Goal: Task Accomplishment & Management: Use online tool/utility

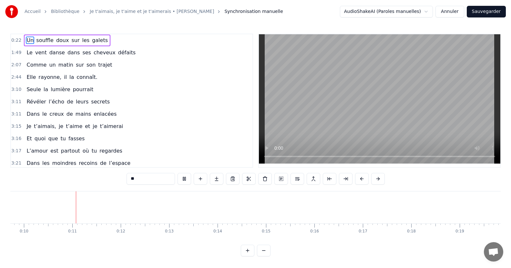
scroll to position [0, 473]
click at [139, 179] on input "**" at bounding box center [151, 179] width 48 height 12
click at [267, 256] on button at bounding box center [264, 250] width 14 height 12
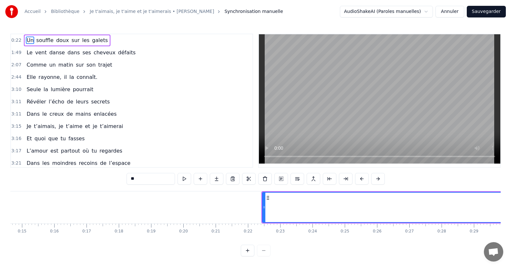
scroll to position [0, 355]
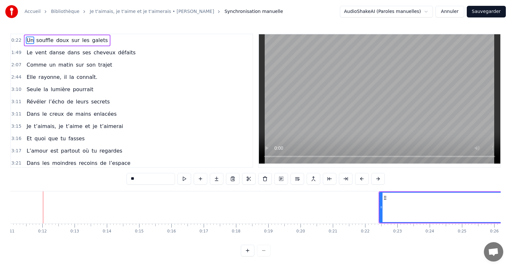
click at [267, 256] on div at bounding box center [256, 250] width 30 height 12
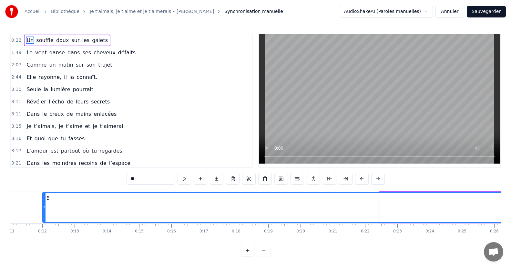
drag, startPoint x: 380, startPoint y: 207, endPoint x: 43, endPoint y: 192, distance: 337.3
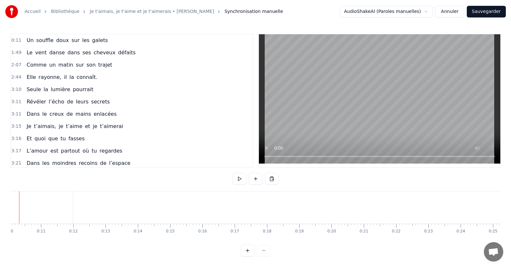
scroll to position [0, 301]
click at [63, 42] on span "doux" at bounding box center [63, 39] width 14 height 7
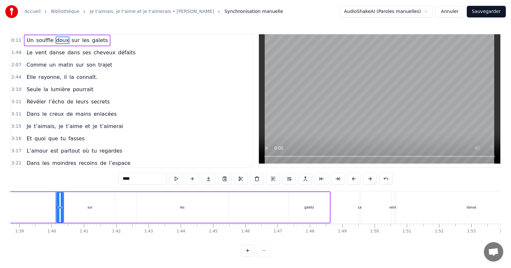
scroll to position [0, 3199]
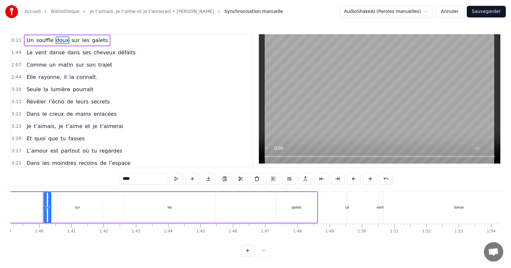
click at [29, 40] on span "Un" at bounding box center [30, 39] width 8 height 7
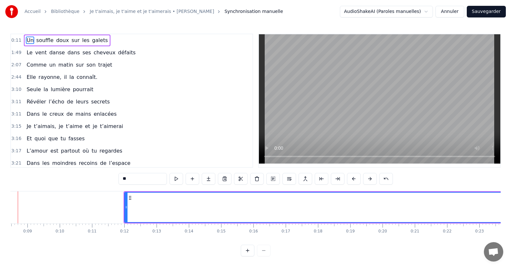
scroll to position [0, 249]
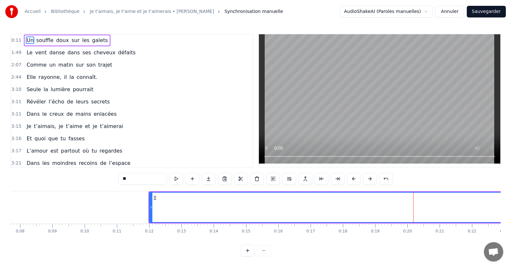
click at [155, 198] on icon at bounding box center [154, 197] width 5 height 5
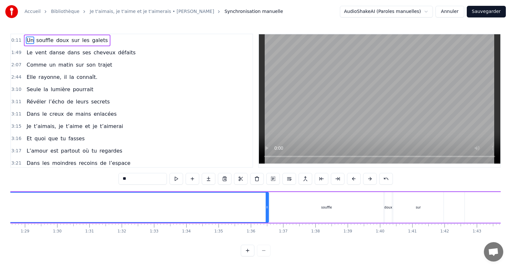
scroll to position [0, 2834]
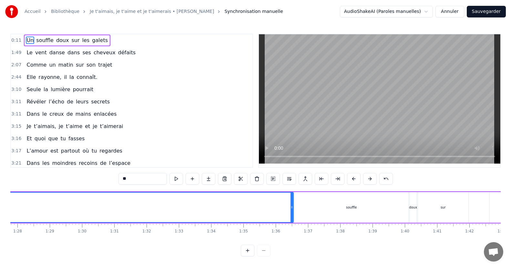
click at [42, 41] on span "souffle" at bounding box center [45, 39] width 19 height 7
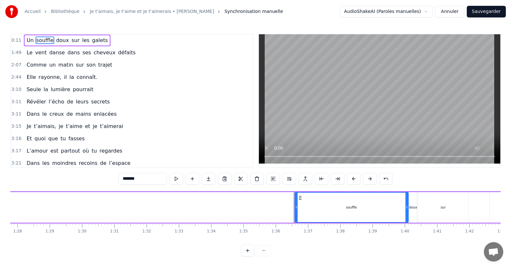
type input "**"
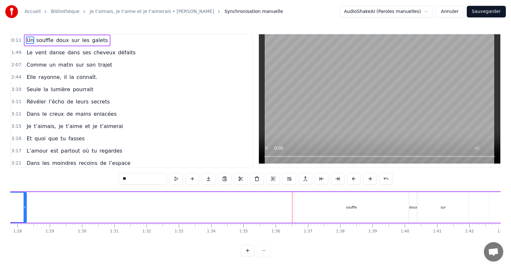
drag, startPoint x: 291, startPoint y: 204, endPoint x: 24, endPoint y: 212, distance: 267.1
click at [24, 212] on div at bounding box center [25, 206] width 3 height 29
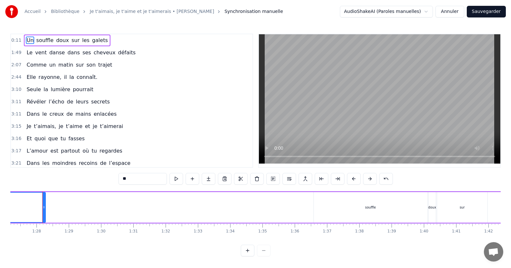
scroll to position [0, 2814]
drag, startPoint x: 43, startPoint y: 204, endPoint x: 13, endPoint y: 209, distance: 30.0
click at [13, 209] on div at bounding box center [14, 206] width 3 height 29
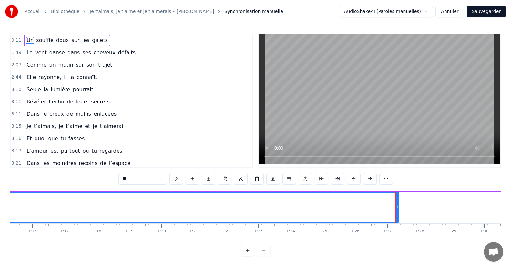
scroll to position [0, 2462]
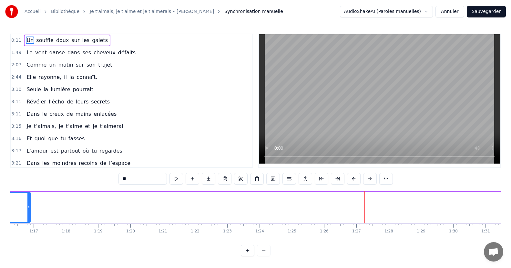
drag, startPoint x: 366, startPoint y: 206, endPoint x: 28, endPoint y: 202, distance: 337.7
click at [28, 202] on div at bounding box center [28, 206] width 3 height 29
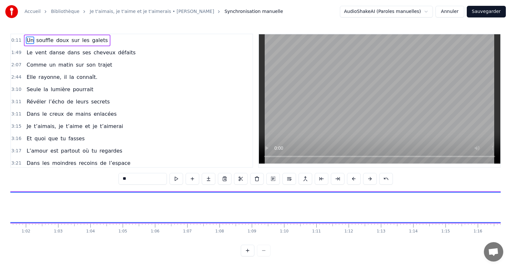
scroll to position [0, 2079]
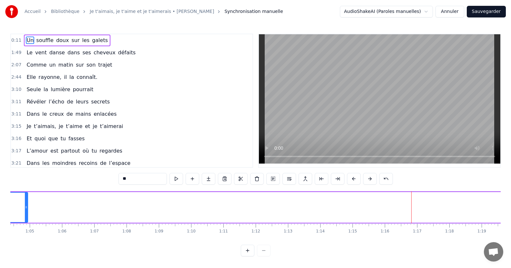
drag, startPoint x: 413, startPoint y: 205, endPoint x: 23, endPoint y: 213, distance: 389.7
click at [25, 213] on div at bounding box center [26, 206] width 3 height 29
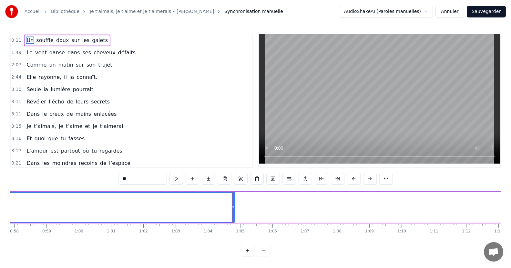
scroll to position [0, 1776]
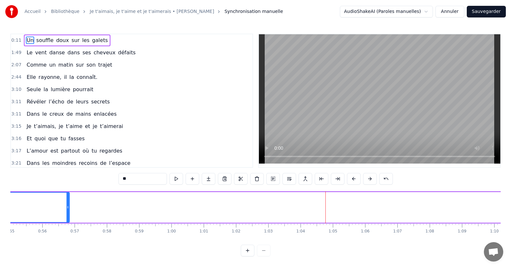
drag, startPoint x: 326, startPoint y: 205, endPoint x: 68, endPoint y: 198, distance: 258.0
click at [68, 198] on div at bounding box center [67, 206] width 3 height 29
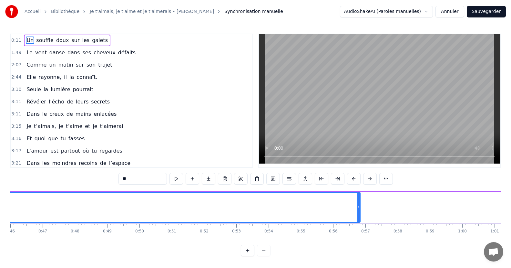
scroll to position [0, 1460]
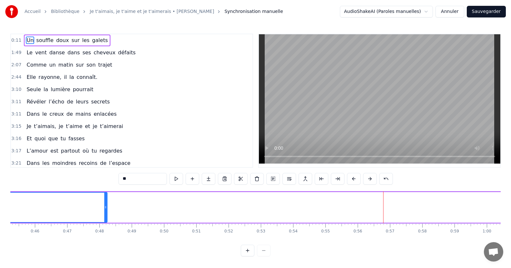
drag, startPoint x: 384, startPoint y: 205, endPoint x: 102, endPoint y: 199, distance: 282.2
click at [104, 198] on div at bounding box center [105, 206] width 3 height 29
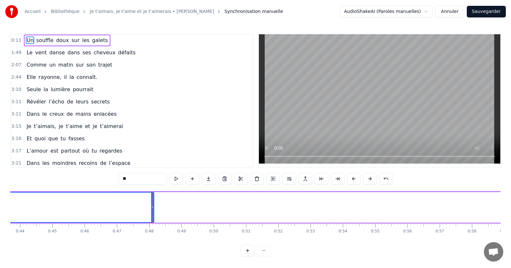
scroll to position [0, 1361]
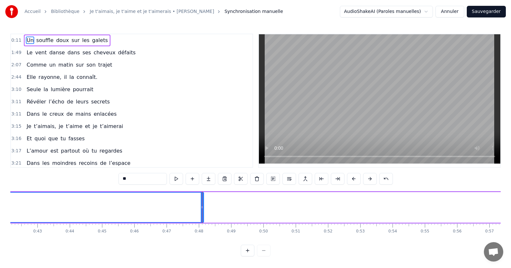
click at [132, 177] on input "**" at bounding box center [142, 179] width 48 height 12
drag, startPoint x: 202, startPoint y: 211, endPoint x: 156, endPoint y: 210, distance: 46.2
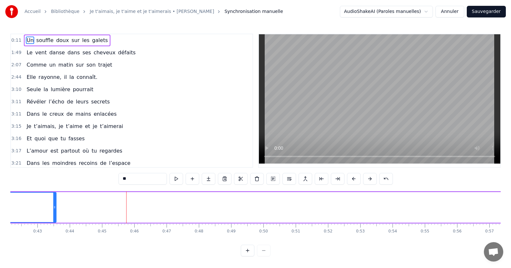
drag, startPoint x: 201, startPoint y: 203, endPoint x: 54, endPoint y: 206, distance: 147.5
click at [54, 206] on div at bounding box center [54, 206] width 3 height 29
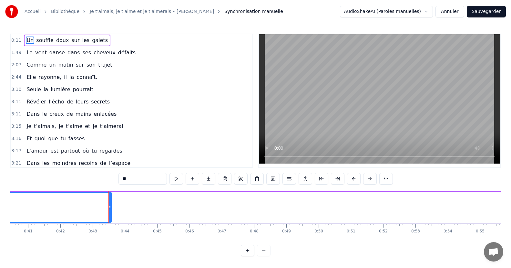
click at [97, 39] on span "galets" at bounding box center [99, 39] width 17 height 7
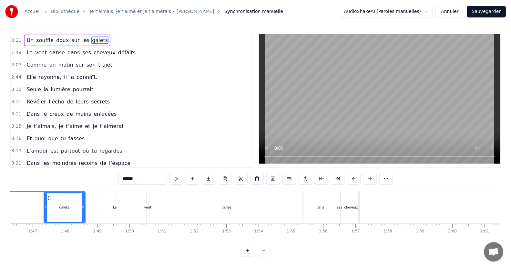
click at [29, 39] on span "Un" at bounding box center [30, 39] width 8 height 7
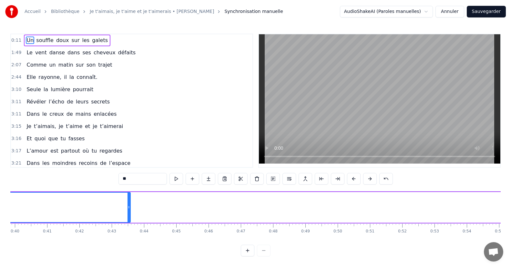
scroll to position [0, 1262]
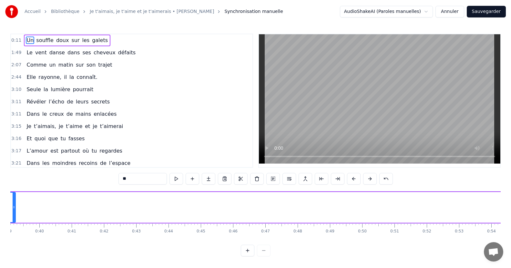
drag, startPoint x: 153, startPoint y: 206, endPoint x: 14, endPoint y: 207, distance: 139.5
click at [14, 207] on icon at bounding box center [14, 206] width 3 height 5
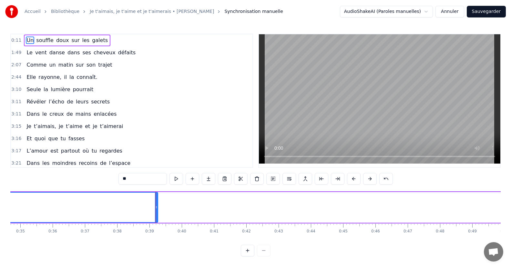
scroll to position [0, 1052]
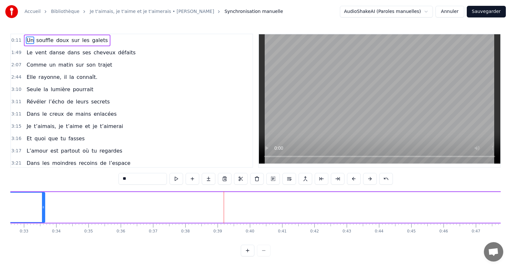
drag, startPoint x: 225, startPoint y: 202, endPoint x: 39, endPoint y: 208, distance: 186.0
click at [42, 208] on div at bounding box center [43, 206] width 3 height 29
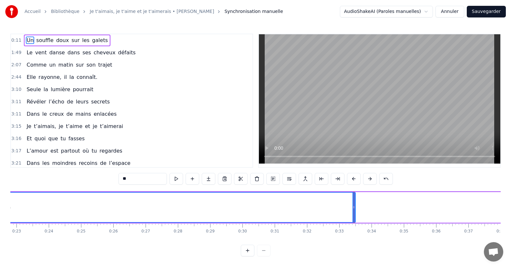
scroll to position [0, 668]
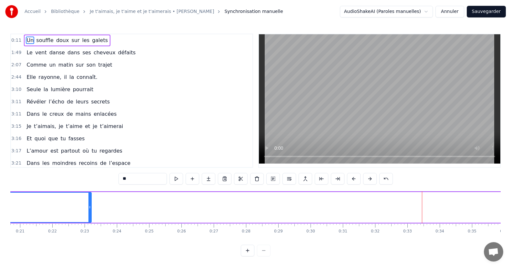
drag, startPoint x: 423, startPoint y: 202, endPoint x: 90, endPoint y: 210, distance: 332.3
click at [90, 210] on div at bounding box center [89, 206] width 3 height 29
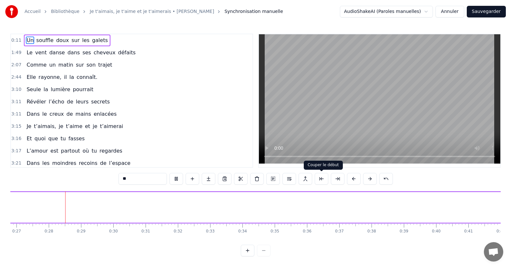
scroll to position [0, 866]
click at [41, 37] on span "souffle" at bounding box center [45, 39] width 19 height 7
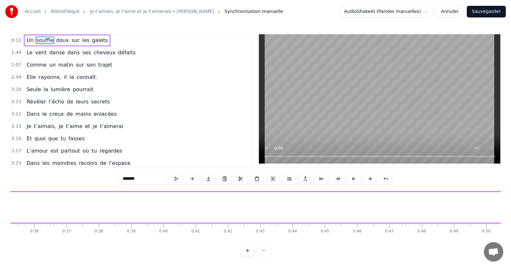
scroll to position [0, 1145]
click at [27, 43] on span "Un" at bounding box center [30, 39] width 8 height 7
type input "**"
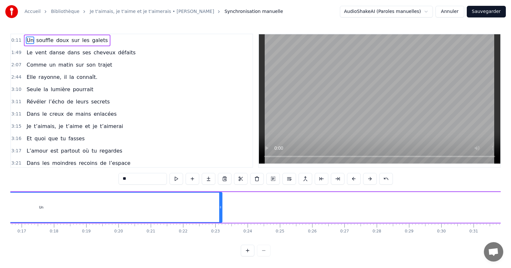
scroll to position [0, 354]
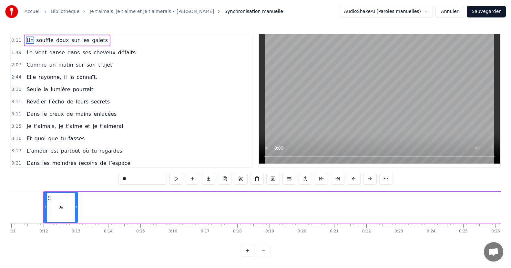
drag, startPoint x: 404, startPoint y: 205, endPoint x: 77, endPoint y: 214, distance: 327.8
click at [77, 214] on div at bounding box center [76, 206] width 3 height 29
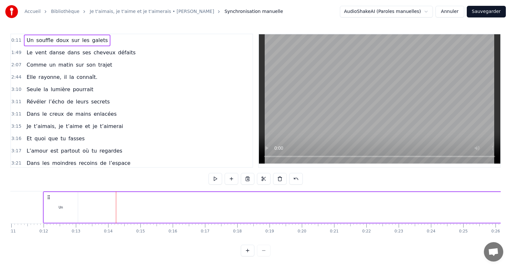
click at [77, 215] on div "Un" at bounding box center [61, 207] width 35 height 31
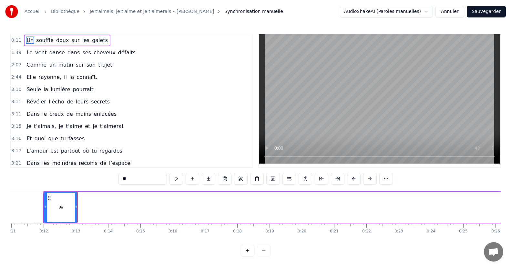
click at [45, 39] on span "souffle" at bounding box center [45, 39] width 19 height 7
type input "*******"
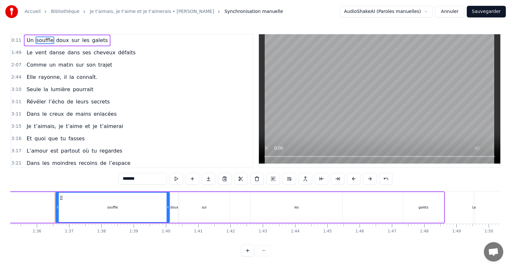
scroll to position [0, 3084]
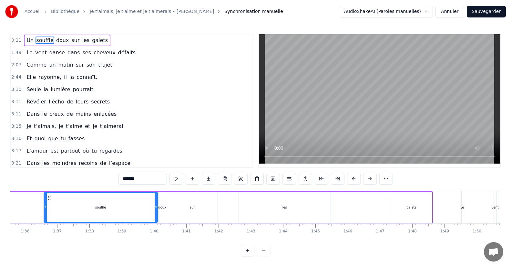
click at [46, 212] on div at bounding box center [45, 206] width 3 height 29
drag, startPoint x: 45, startPoint y: 213, endPoint x: 21, endPoint y: 207, distance: 24.3
click at [21, 207] on div at bounding box center [22, 206] width 3 height 29
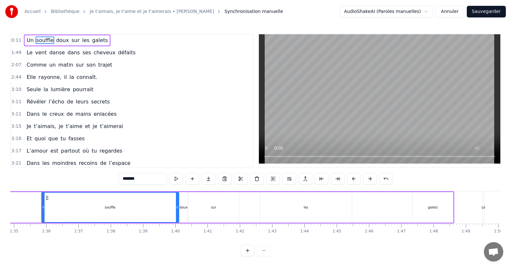
scroll to position [0, 3062]
click at [16, 41] on span "0:11" at bounding box center [16, 40] width 10 height 6
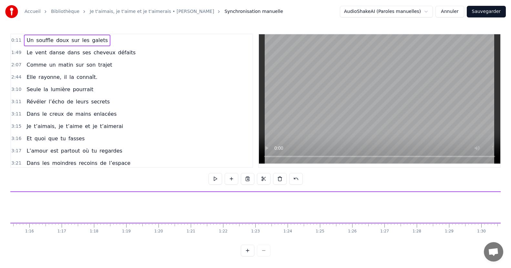
click at [16, 40] on span "0:11" at bounding box center [16, 40] width 10 height 6
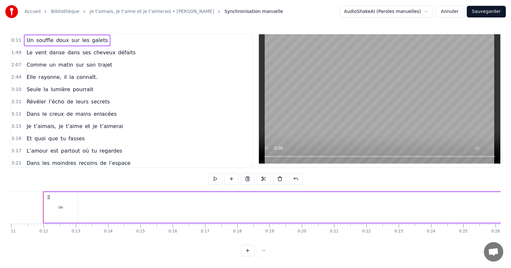
click at [16, 40] on span "0:11" at bounding box center [16, 40] width 10 height 6
click at [264, 181] on button at bounding box center [264, 179] width 14 height 12
click at [56, 214] on div "Un" at bounding box center [61, 207] width 34 height 31
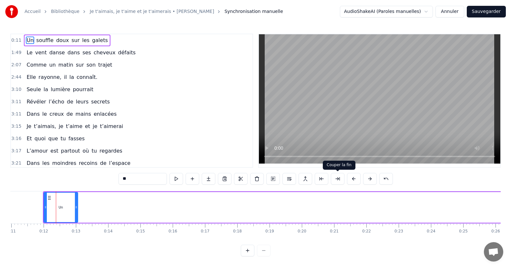
click at [332, 180] on button at bounding box center [338, 179] width 14 height 12
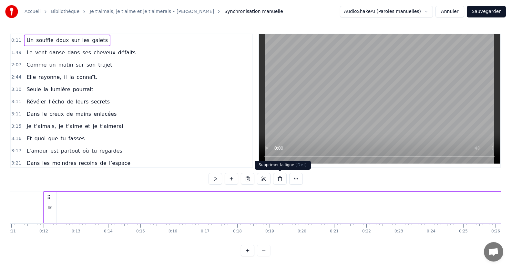
click at [282, 181] on button at bounding box center [280, 179] width 14 height 12
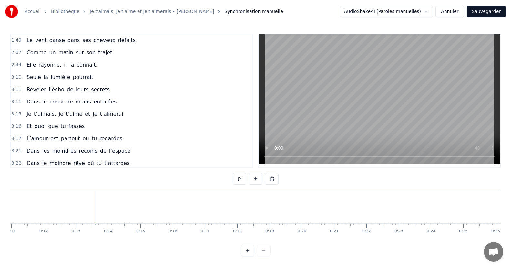
click at [447, 12] on button "Annuler" at bounding box center [449, 12] width 28 height 12
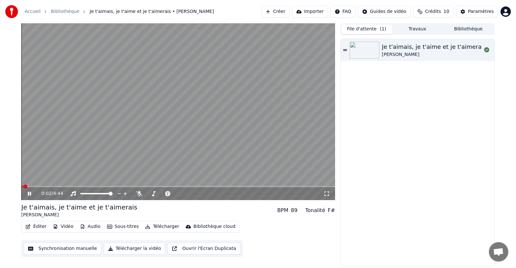
click at [63, 248] on button "Synchronisation manuelle" at bounding box center [62, 248] width 77 height 12
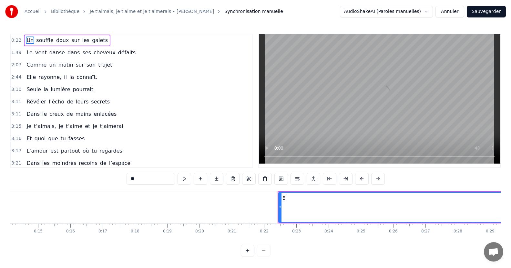
scroll to position [0, 691]
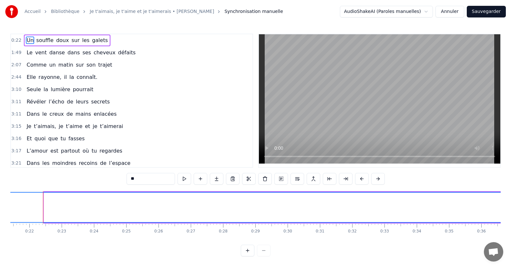
drag, startPoint x: 45, startPoint y: 214, endPoint x: 0, endPoint y: 213, distance: 44.9
click at [0, 213] on div "Accueil Bibliothèque Je t'aimais, je t'aime et je t'aimerais • [PERSON_NAME] Sy…" at bounding box center [255, 128] width 511 height 256
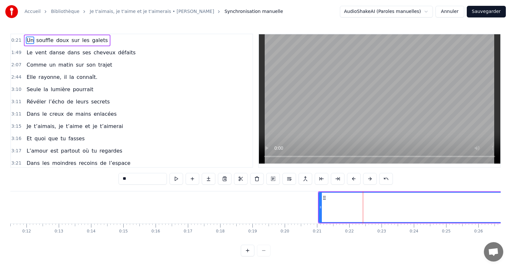
scroll to position [0, 328]
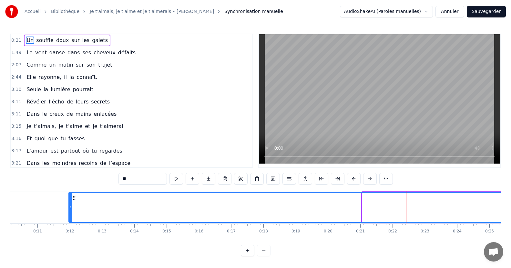
drag, startPoint x: 363, startPoint y: 209, endPoint x: 69, endPoint y: 202, distance: 293.5
click at [69, 202] on div at bounding box center [70, 206] width 3 height 29
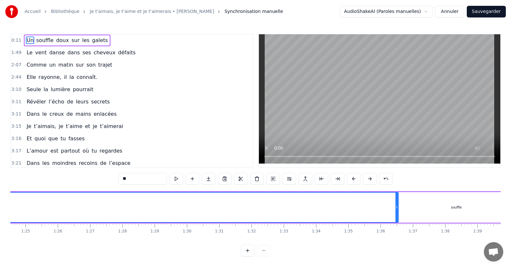
scroll to position [0, 2667]
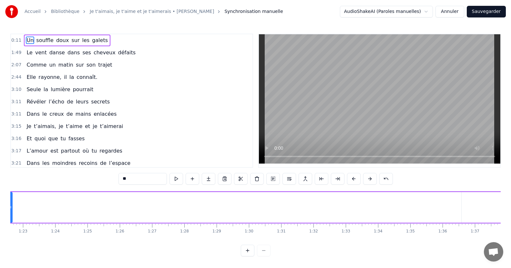
drag, startPoint x: 458, startPoint y: 211, endPoint x: 10, endPoint y: 182, distance: 448.9
click at [10, 182] on div "0:11 Un souffle doux sur les galets 1:49 Le vent danse dans ses cheveux défaits…" at bounding box center [255, 145] width 490 height 222
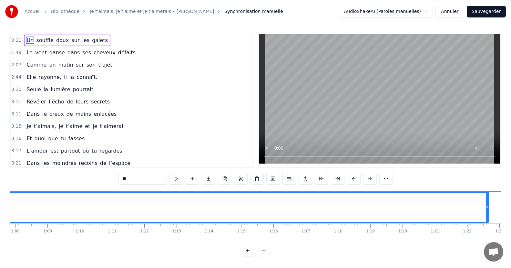
scroll to position [0, 2178]
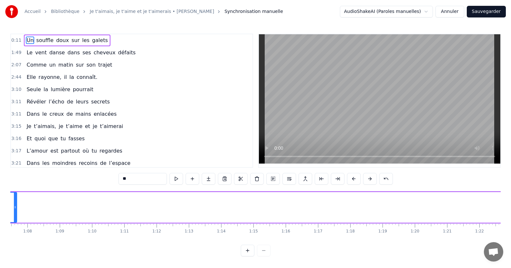
drag, startPoint x: 498, startPoint y: 211, endPoint x: 14, endPoint y: 193, distance: 484.6
click at [14, 193] on div at bounding box center [15, 206] width 3 height 29
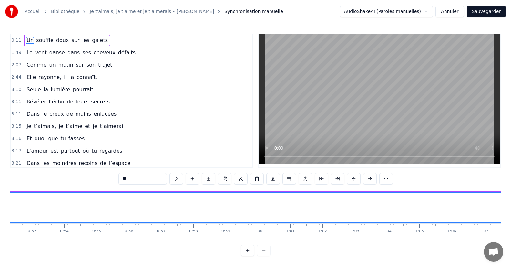
scroll to position [0, 1695]
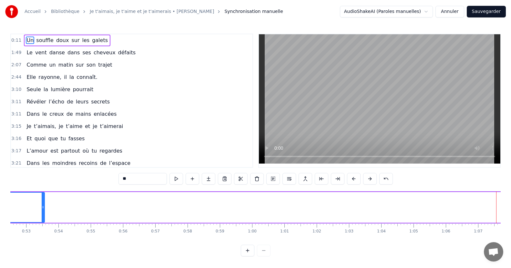
drag, startPoint x: 498, startPoint y: 207, endPoint x: 34, endPoint y: 204, distance: 463.6
click at [42, 204] on div at bounding box center [43, 206] width 3 height 29
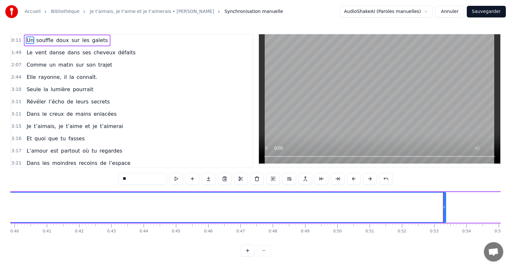
scroll to position [0, 1274]
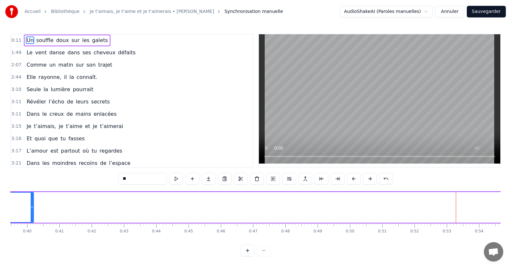
drag, startPoint x: 456, startPoint y: 207, endPoint x: 31, endPoint y: 203, distance: 424.8
click at [31, 203] on div at bounding box center [32, 206] width 3 height 29
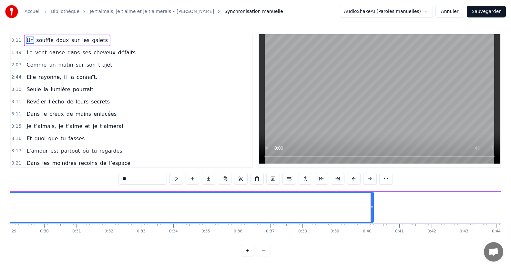
scroll to position [0, 928]
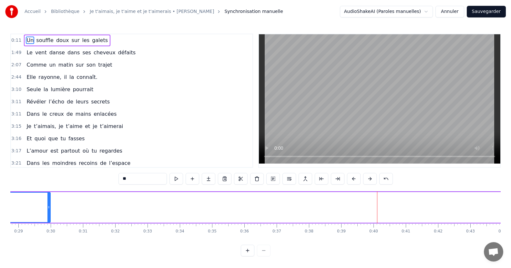
drag, startPoint x: 379, startPoint y: 203, endPoint x: 45, endPoint y: 209, distance: 334.1
click at [47, 204] on div at bounding box center [48, 206] width 3 height 29
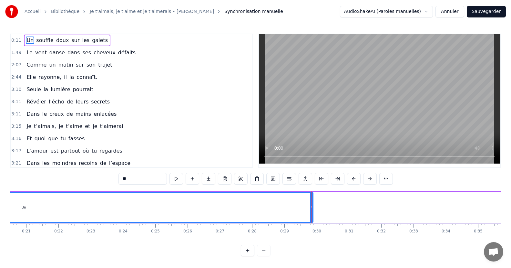
scroll to position [0, 656]
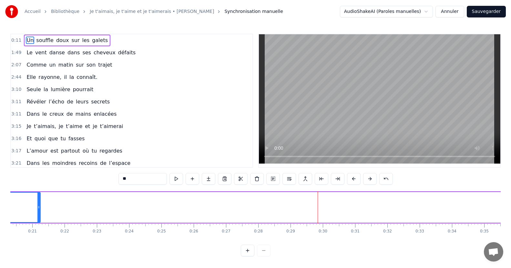
drag, startPoint x: 316, startPoint y: 209, endPoint x: 35, endPoint y: 205, distance: 281.2
click at [37, 205] on div at bounding box center [38, 206] width 3 height 29
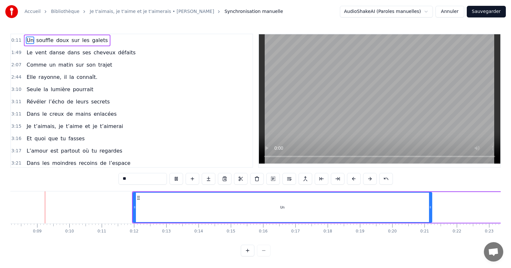
scroll to position [0, 257]
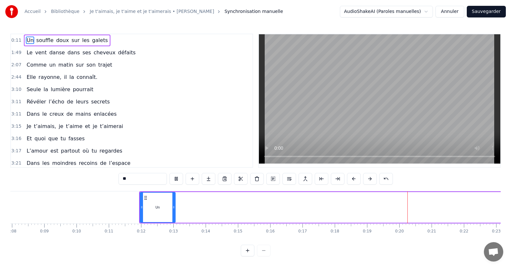
drag, startPoint x: 438, startPoint y: 208, endPoint x: 175, endPoint y: 200, distance: 263.9
click at [175, 200] on div at bounding box center [173, 206] width 3 height 29
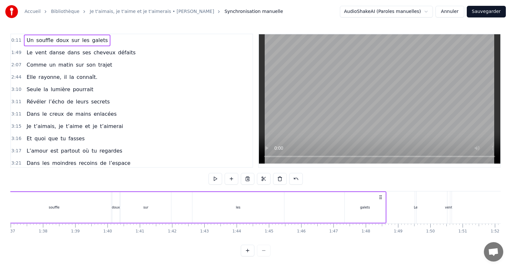
scroll to position [0, 3143]
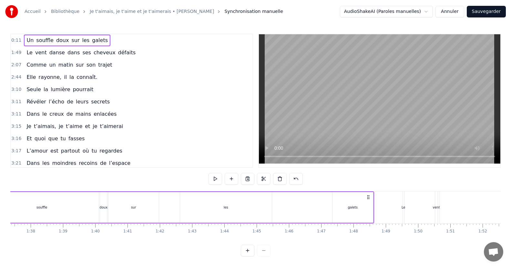
click at [369, 198] on circle at bounding box center [369, 198] width 0 height 0
click at [370, 196] on icon at bounding box center [368, 196] width 5 height 5
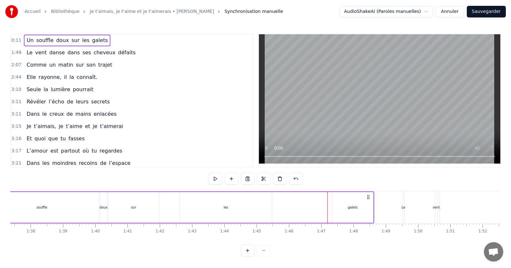
click at [254, 207] on div "les" at bounding box center [226, 207] width 92 height 31
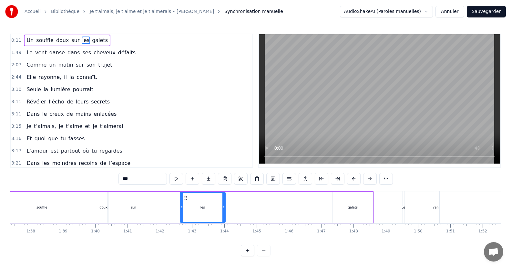
drag, startPoint x: 269, startPoint y: 202, endPoint x: 222, endPoint y: 202, distance: 47.1
click at [222, 202] on div at bounding box center [223, 206] width 3 height 29
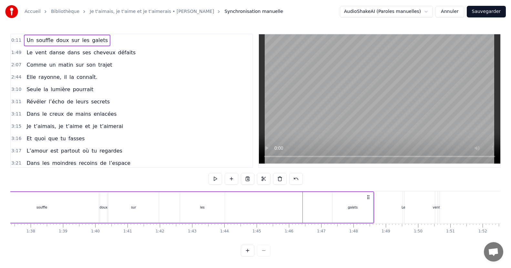
click at [373, 206] on div "galets" at bounding box center [352, 207] width 41 height 31
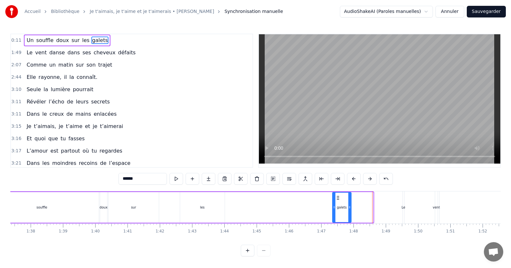
drag, startPoint x: 370, startPoint y: 205, endPoint x: 348, endPoint y: 205, distance: 22.0
click at [348, 205] on icon at bounding box center [349, 206] width 3 height 5
click at [332, 202] on div "galets" at bounding box center [341, 207] width 19 height 31
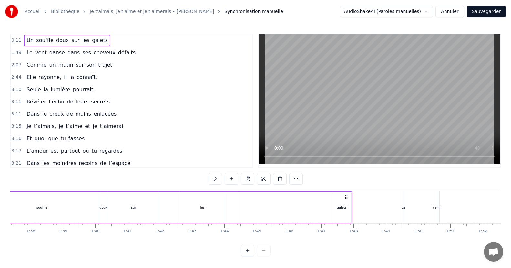
click at [56, 210] on div "souffle" at bounding box center [42, 207] width 114 height 31
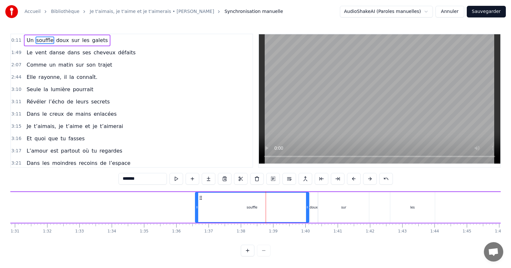
scroll to position [0, 2914]
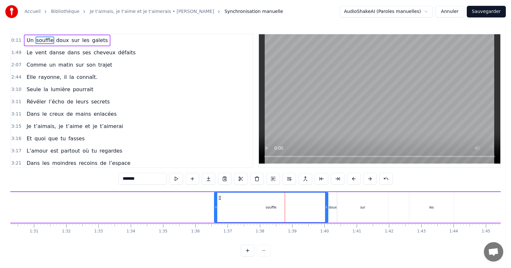
drag, startPoint x: 307, startPoint y: 191, endPoint x: 284, endPoint y: 195, distance: 22.5
click at [284, 195] on div "souffle" at bounding box center [271, 207] width 114 height 31
click at [220, 198] on icon at bounding box center [219, 197] width 5 height 5
click at [215, 200] on div at bounding box center [216, 206] width 3 height 29
drag, startPoint x: 326, startPoint y: 199, endPoint x: 250, endPoint y: 201, distance: 75.9
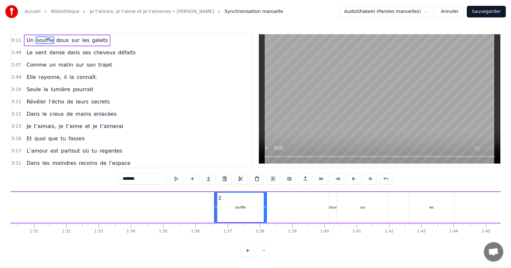
click at [264, 199] on div at bounding box center [265, 206] width 3 height 29
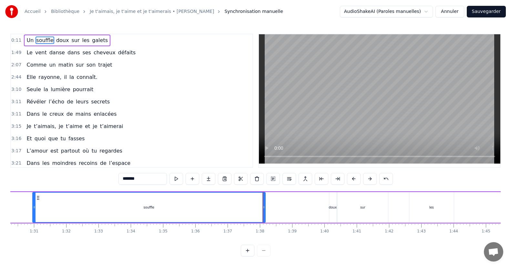
drag, startPoint x: 215, startPoint y: 201, endPoint x: 30, endPoint y: 205, distance: 184.7
click at [33, 205] on div at bounding box center [34, 206] width 3 height 29
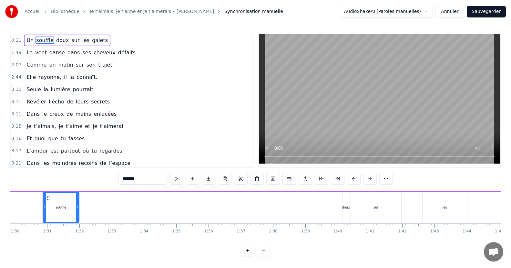
drag, startPoint x: 277, startPoint y: 203, endPoint x: 77, endPoint y: 205, distance: 199.8
click at [77, 205] on div at bounding box center [77, 206] width 3 height 29
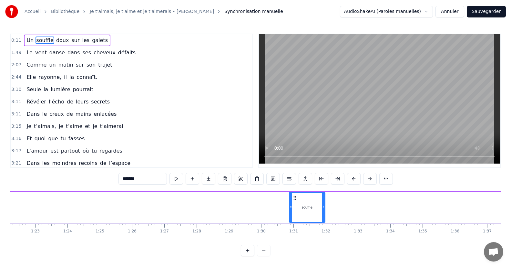
scroll to position [0, 2636]
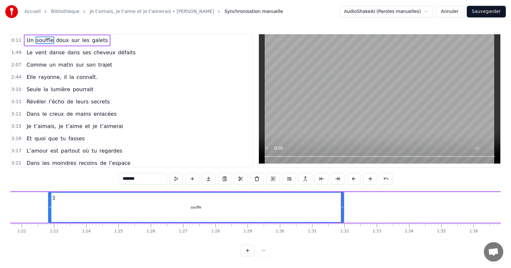
drag, startPoint x: 309, startPoint y: 201, endPoint x: 39, endPoint y: 209, distance: 270.0
click at [49, 209] on div at bounding box center [50, 206] width 3 height 29
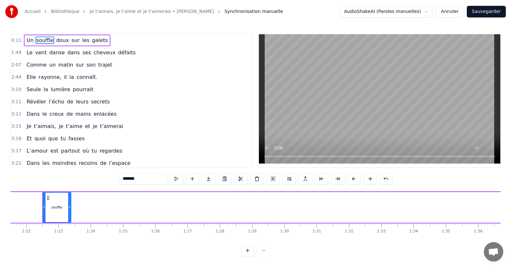
drag, startPoint x: 346, startPoint y: 200, endPoint x: 66, endPoint y: 198, distance: 280.5
click at [68, 198] on div at bounding box center [69, 206] width 3 height 29
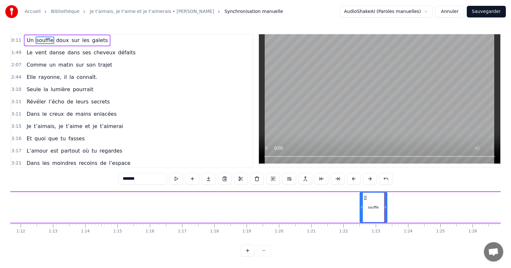
scroll to position [0, 2326]
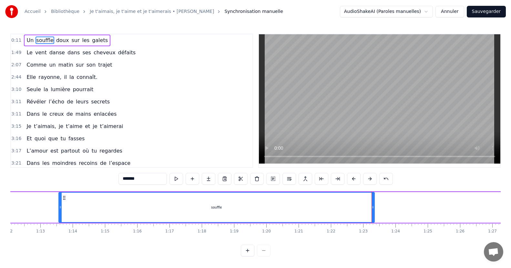
drag, startPoint x: 348, startPoint y: 205, endPoint x: 60, endPoint y: 206, distance: 288.6
click at [60, 206] on icon at bounding box center [60, 206] width 3 height 5
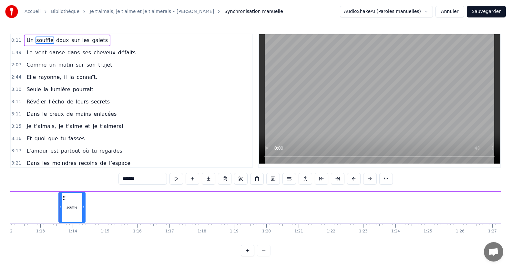
drag, startPoint x: 373, startPoint y: 201, endPoint x: 82, endPoint y: 201, distance: 290.8
click at [83, 202] on div at bounding box center [83, 206] width 3 height 29
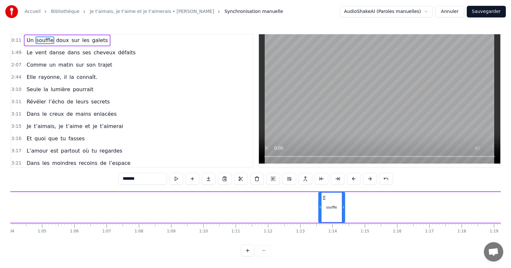
scroll to position [0, 2085]
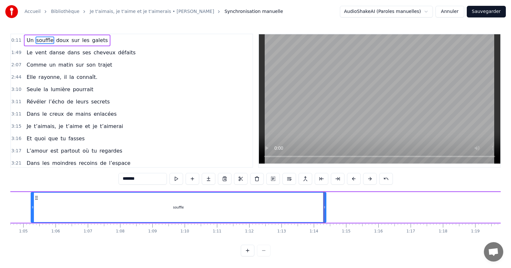
drag, startPoint x: 301, startPoint y: 207, endPoint x: 32, endPoint y: 203, distance: 268.9
click at [32, 203] on div at bounding box center [32, 206] width 3 height 29
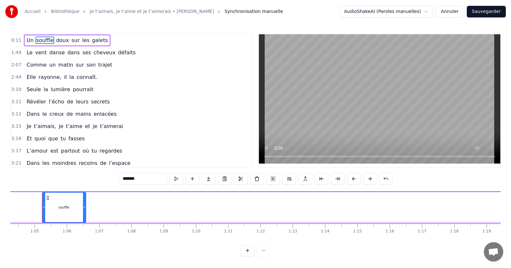
drag, startPoint x: 336, startPoint y: 203, endPoint x: 77, endPoint y: 192, distance: 259.1
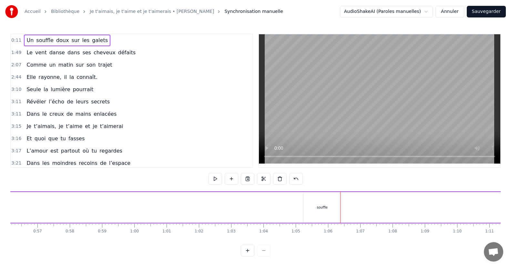
scroll to position [0, 1832]
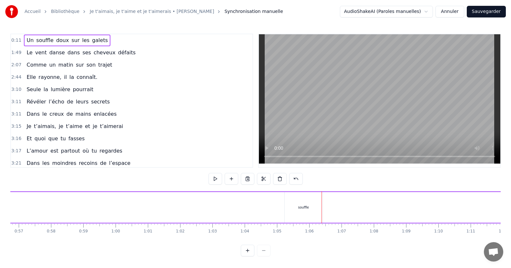
click at [298, 207] on div "souffle" at bounding box center [304, 207] width 38 height 31
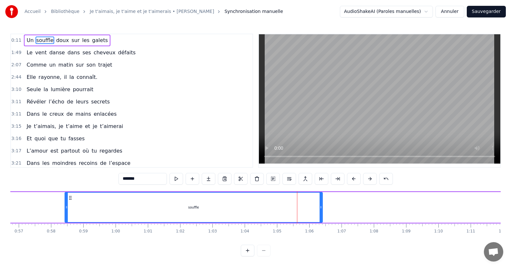
drag, startPoint x: 286, startPoint y: 202, endPoint x: 58, endPoint y: 206, distance: 227.6
click at [65, 206] on div at bounding box center [66, 206] width 3 height 29
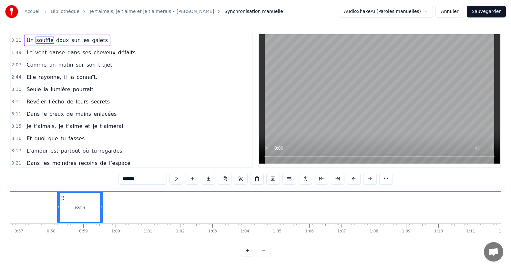
drag, startPoint x: 322, startPoint y: 203, endPoint x: 102, endPoint y: 201, distance: 219.5
click at [102, 201] on div at bounding box center [101, 206] width 3 height 29
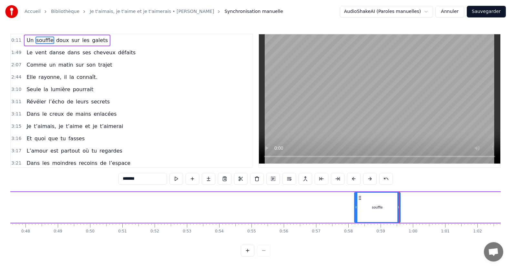
scroll to position [0, 1448]
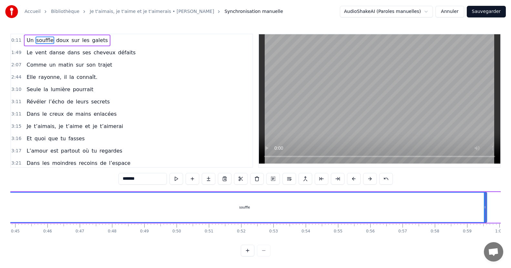
drag, startPoint x: 441, startPoint y: 206, endPoint x: 3, endPoint y: 177, distance: 439.3
click at [3, 177] on div "Accueil Bibliothèque Je t'aimais, je t'aime et je t'aimerais • [PERSON_NAME] Sy…" at bounding box center [255, 128] width 511 height 256
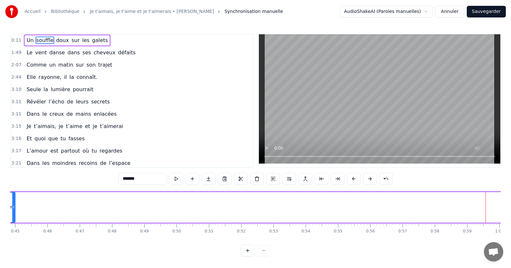
drag, startPoint x: 484, startPoint y: 199, endPoint x: 12, endPoint y: 176, distance: 472.5
click at [12, 176] on div "0:11 Un souffle doux sur les galets 1:49 Le vent danse dans ses cheveux défaits…" at bounding box center [255, 145] width 490 height 222
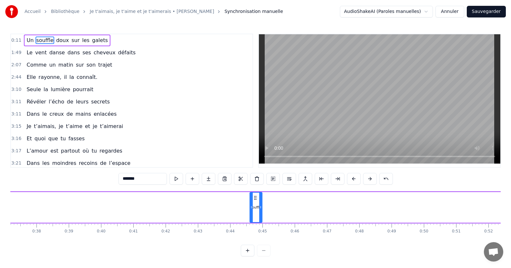
scroll to position [0, 1194]
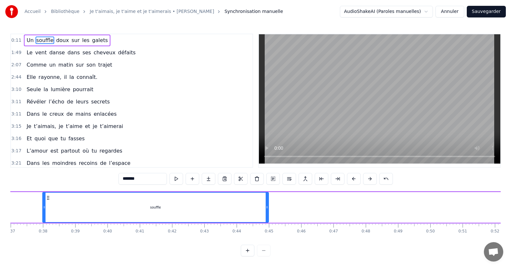
drag, startPoint x: 257, startPoint y: 204, endPoint x: 34, endPoint y: 193, distance: 223.6
click at [43, 193] on div at bounding box center [44, 206] width 3 height 29
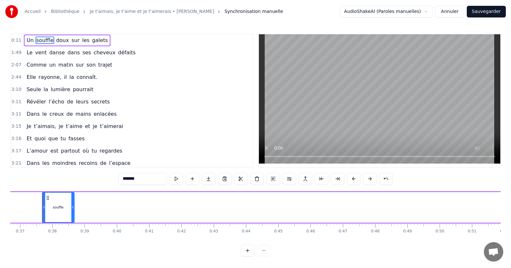
drag, startPoint x: 276, startPoint y: 206, endPoint x: 69, endPoint y: 192, distance: 207.0
click at [71, 193] on div at bounding box center [72, 206] width 3 height 29
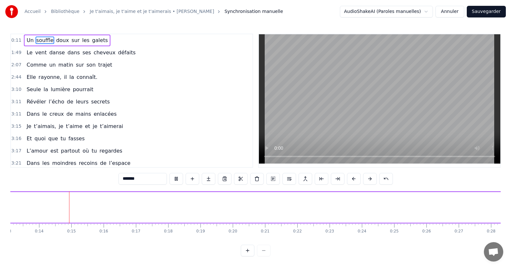
scroll to position [0, 427]
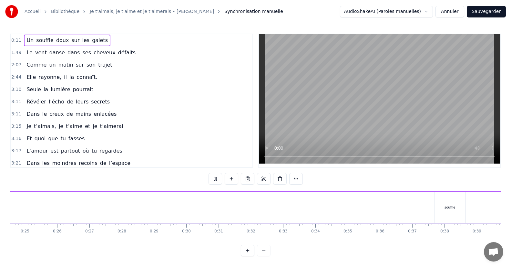
scroll to position [0, 745]
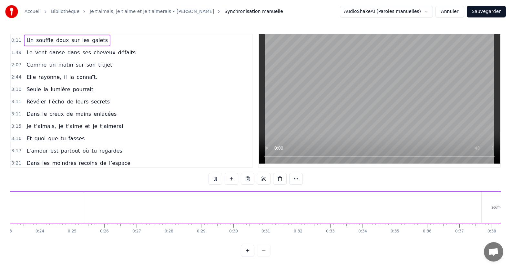
click at [484, 210] on div "souffle" at bounding box center [497, 207] width 31 height 31
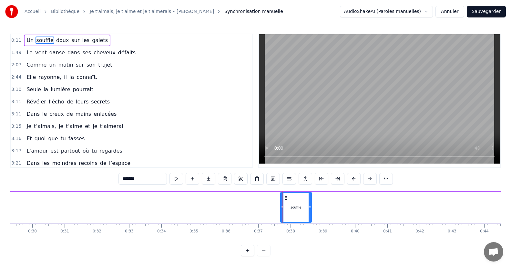
scroll to position [0, 891]
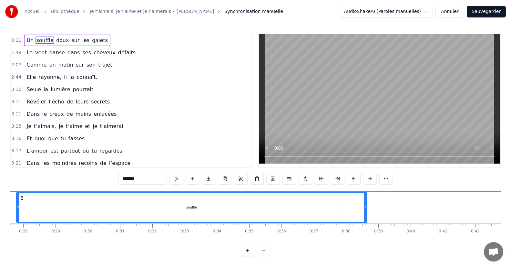
drag, startPoint x: 336, startPoint y: 209, endPoint x: 17, endPoint y: 195, distance: 319.8
click at [17, 195] on div at bounding box center [18, 206] width 3 height 29
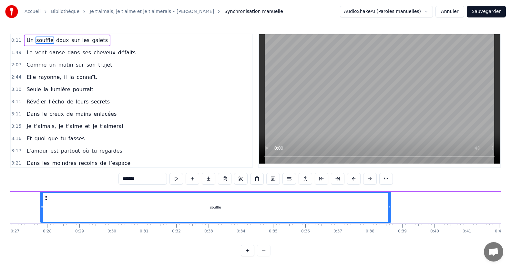
scroll to position [0, 864]
drag, startPoint x: 393, startPoint y: 204, endPoint x: 106, endPoint y: 190, distance: 288.0
click at [106, 190] on div "0:11 Un souffle doux sur les galets 1:49 Le vent danse dans ses cheveux défaits…" at bounding box center [255, 145] width 490 height 222
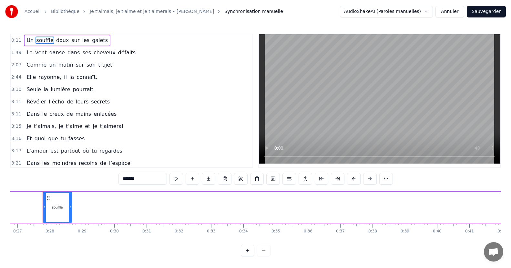
drag, startPoint x: 391, startPoint y: 204, endPoint x: 66, endPoint y: 193, distance: 325.6
click at [69, 192] on div at bounding box center [70, 206] width 3 height 29
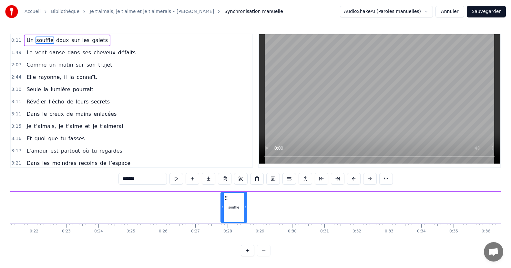
scroll to position [0, 538]
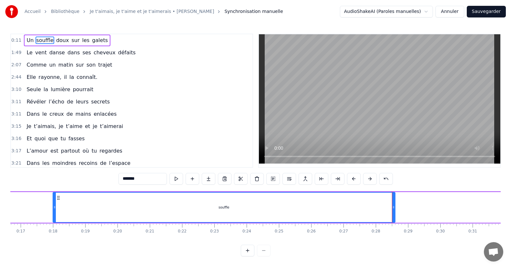
drag, startPoint x: 369, startPoint y: 208, endPoint x: 41, endPoint y: 185, distance: 328.8
click at [41, 185] on div "0:11 Un souffle doux sur les galets 1:49 Le vent danse dans ses cheveux défaits…" at bounding box center [255, 145] width 490 height 222
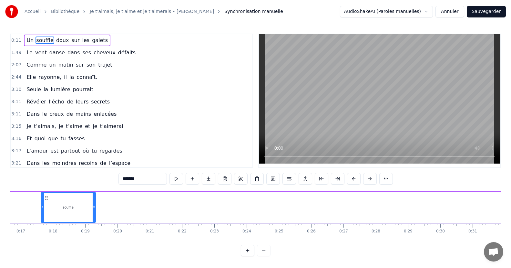
drag, startPoint x: 394, startPoint y: 207, endPoint x: 68, endPoint y: 197, distance: 326.2
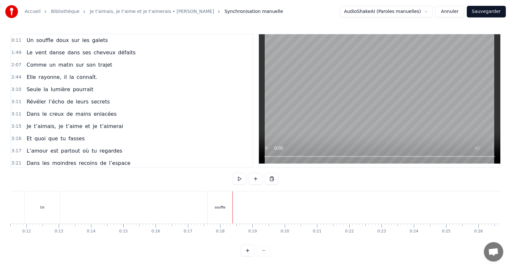
scroll to position [0, 359]
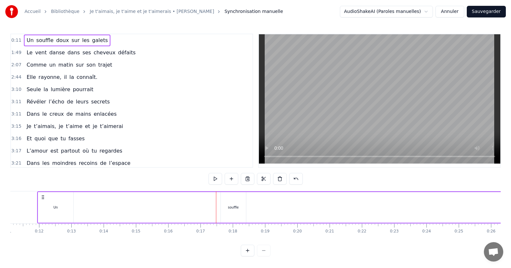
click at [220, 208] on div "souffle" at bounding box center [233, 207] width 26 height 31
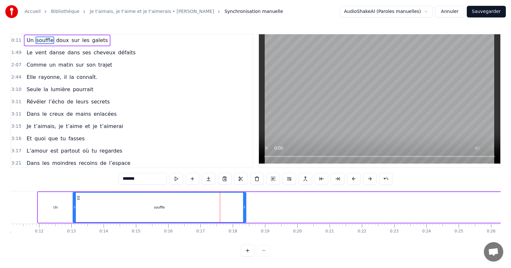
drag, startPoint x: 222, startPoint y: 208, endPoint x: 75, endPoint y: 199, distance: 148.1
click at [75, 199] on div at bounding box center [74, 206] width 3 height 29
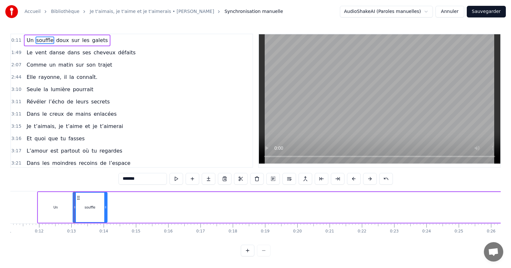
drag, startPoint x: 244, startPoint y: 201, endPoint x: 105, endPoint y: 195, distance: 139.2
click at [105, 195] on div at bounding box center [105, 206] width 3 height 29
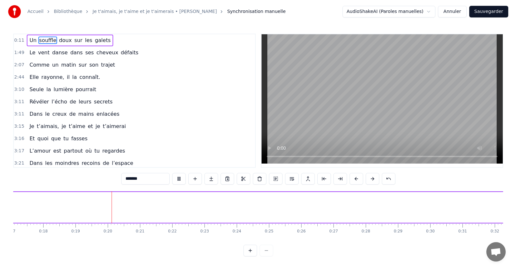
scroll to position [0, 598]
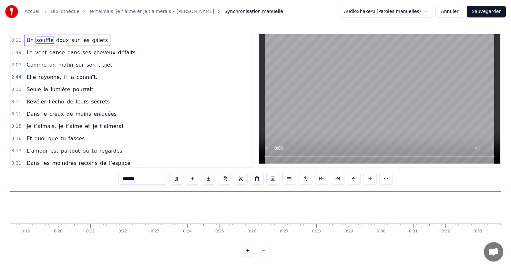
click at [447, 10] on button "Annuler" at bounding box center [449, 12] width 28 height 12
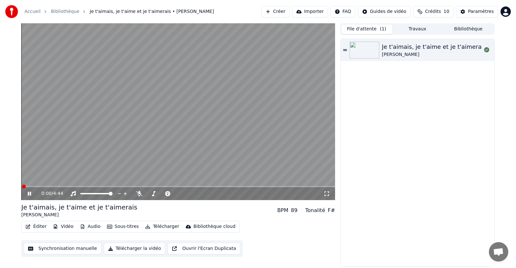
click at [31, 186] on span at bounding box center [178, 186] width 314 height 1
click at [37, 186] on span at bounding box center [178, 186] width 314 height 1
click at [49, 185] on video at bounding box center [178, 111] width 314 height 177
click at [60, 186] on span at bounding box center [178, 186] width 314 height 1
click at [31, 193] on icon at bounding box center [29, 193] width 4 height 5
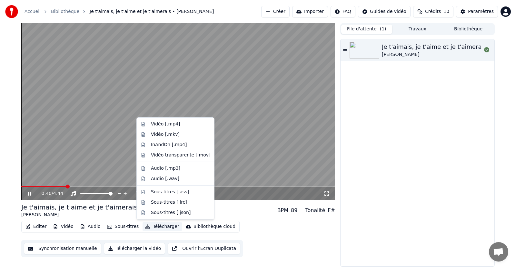
click at [154, 228] on button "Télécharger" at bounding box center [162, 226] width 39 height 9
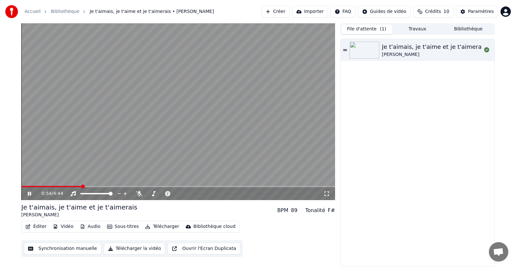
click at [142, 100] on video at bounding box center [178, 111] width 314 height 177
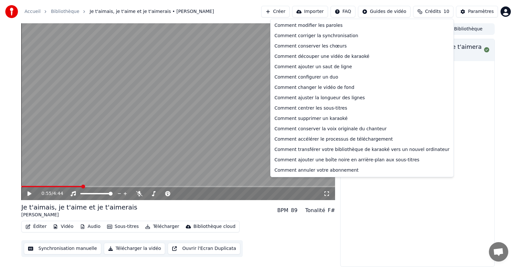
click at [359, 12] on html "Accueil Bibliothèque Je t'aimais, je t'aime et je t'aimerais • [PERSON_NAME] Cr…" at bounding box center [258, 134] width 516 height 268
click at [326, 34] on div "Comment corriger la synchronisation" at bounding box center [362, 36] width 180 height 10
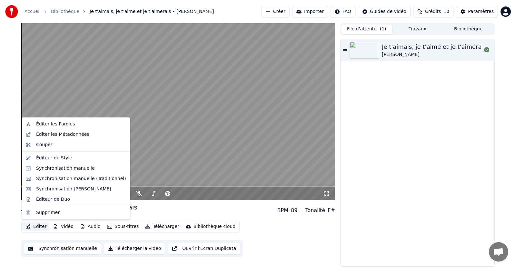
click at [33, 225] on button "Éditer" at bounding box center [36, 226] width 26 height 9
click at [55, 124] on div "Éditer les Paroles" at bounding box center [55, 124] width 39 height 6
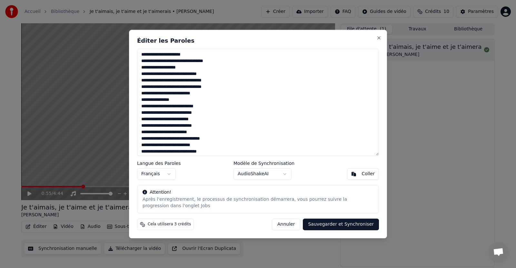
scroll to position [150, 0]
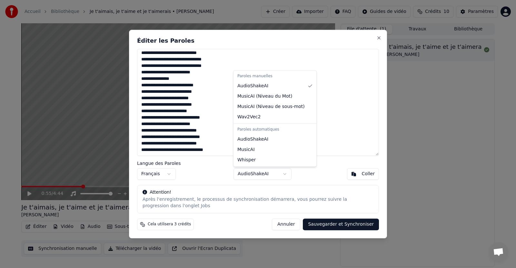
click at [277, 173] on body "Accueil Bibliothèque Je t'aimais, je t'aime et je t'aimerais • [PERSON_NAME] Cr…" at bounding box center [258, 134] width 516 height 268
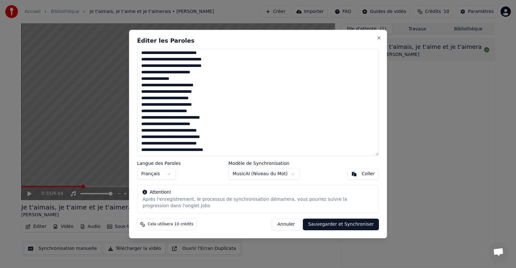
click at [356, 224] on button "Sauvegarder et Synchroniser" at bounding box center [341, 224] width 76 height 12
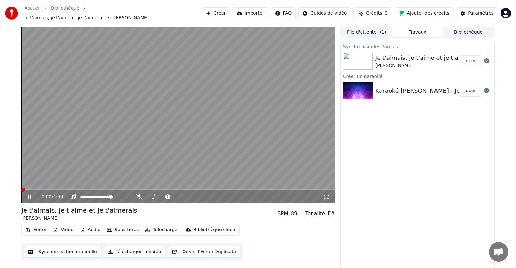
click at [21, 188] on span at bounding box center [23, 190] width 4 height 4
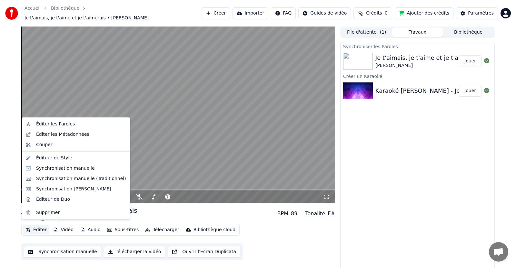
click at [35, 225] on button "Éditer" at bounding box center [36, 229] width 26 height 9
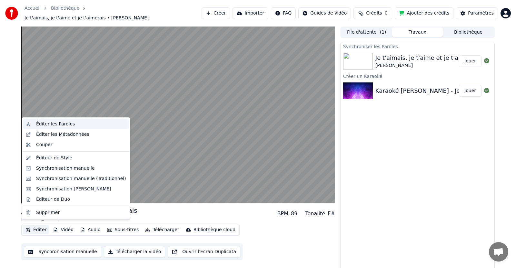
click at [54, 125] on div "Éditer les Paroles" at bounding box center [55, 124] width 39 height 6
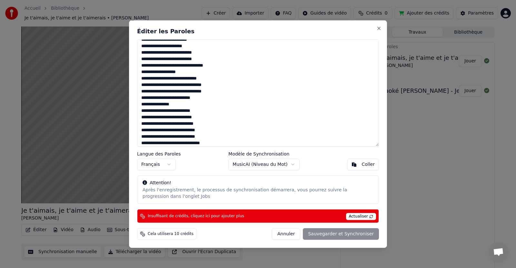
scroll to position [32, 0]
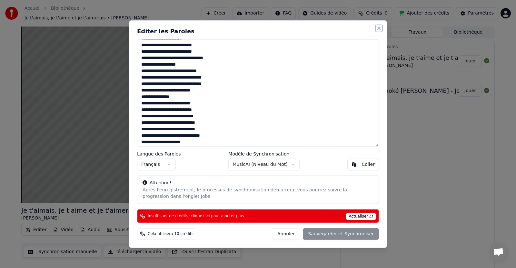
click at [380, 29] on button "Close" at bounding box center [379, 28] width 5 height 5
